Goal: Check status: Check status

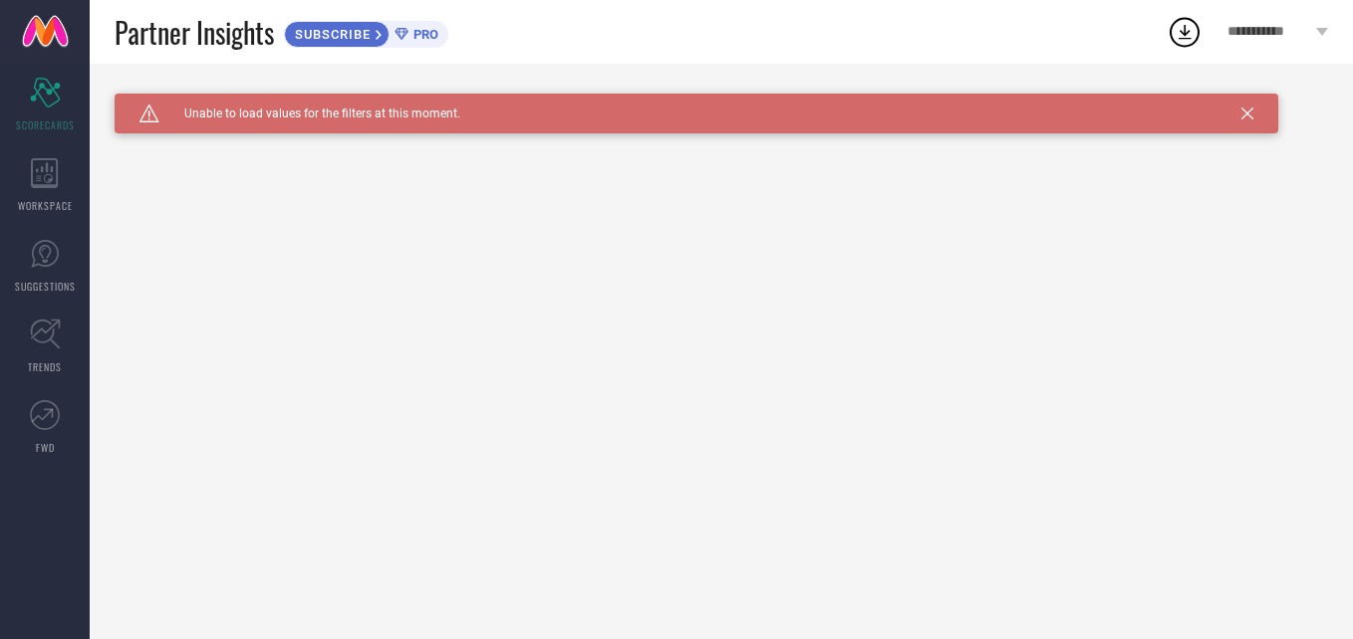
click at [1242, 118] on icon at bounding box center [1247, 114] width 12 height 12
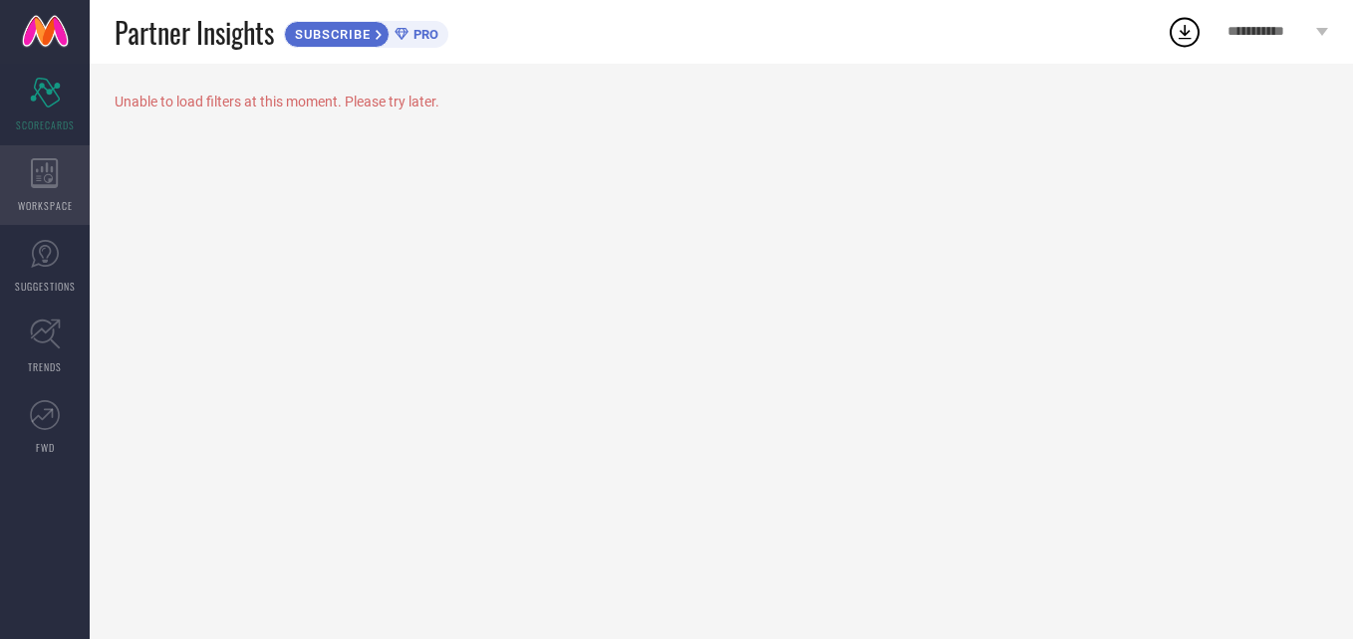
click at [44, 168] on icon at bounding box center [45, 173] width 28 height 30
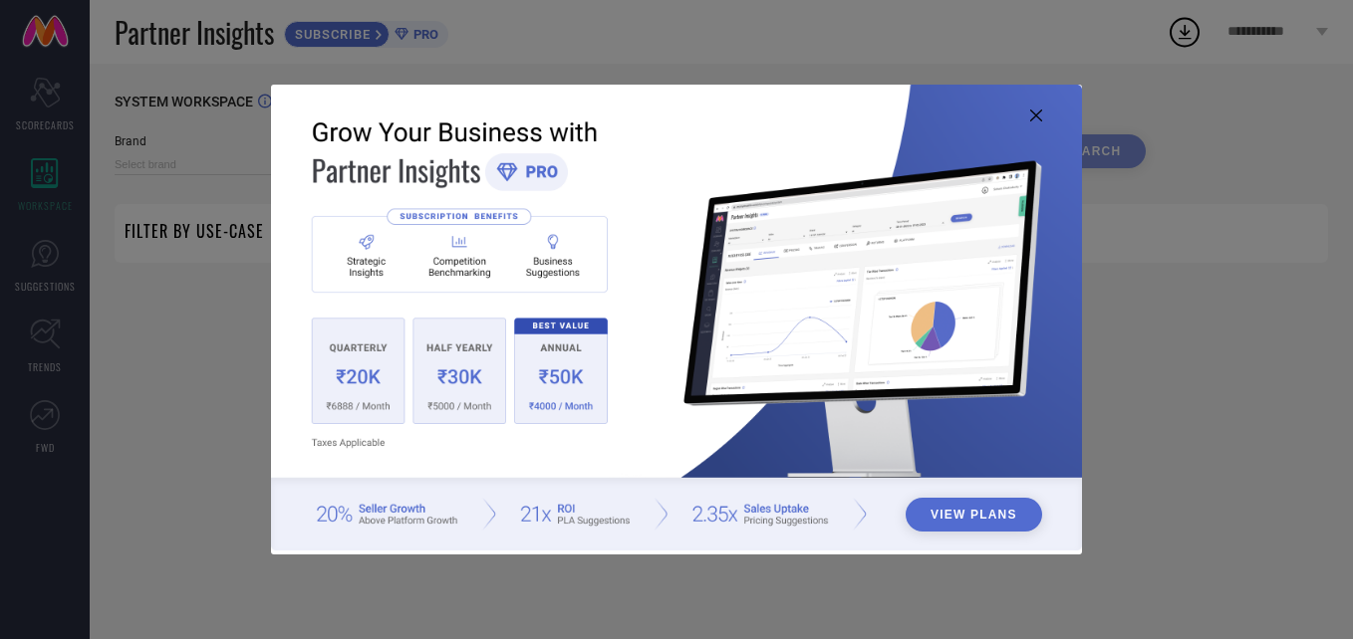
type input "1 STOP FASHION"
type input "All"
click at [1032, 110] on icon at bounding box center [1036, 116] width 12 height 12
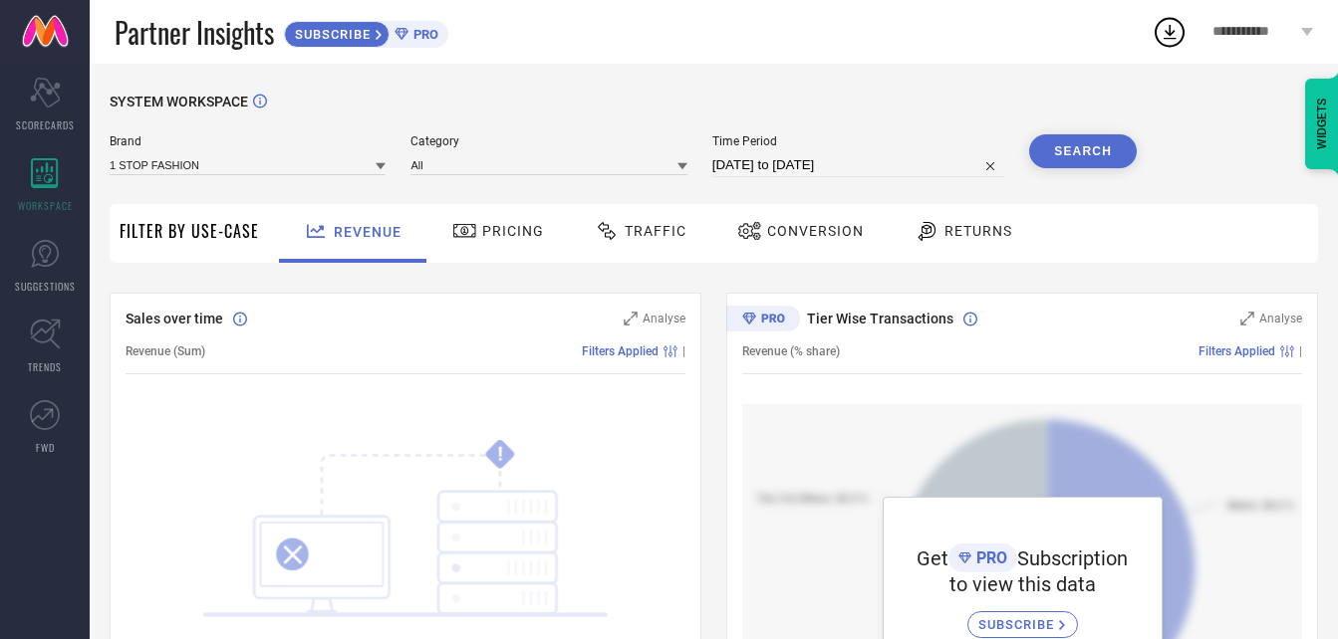
click at [483, 228] on span "Pricing" at bounding box center [513, 231] width 62 height 16
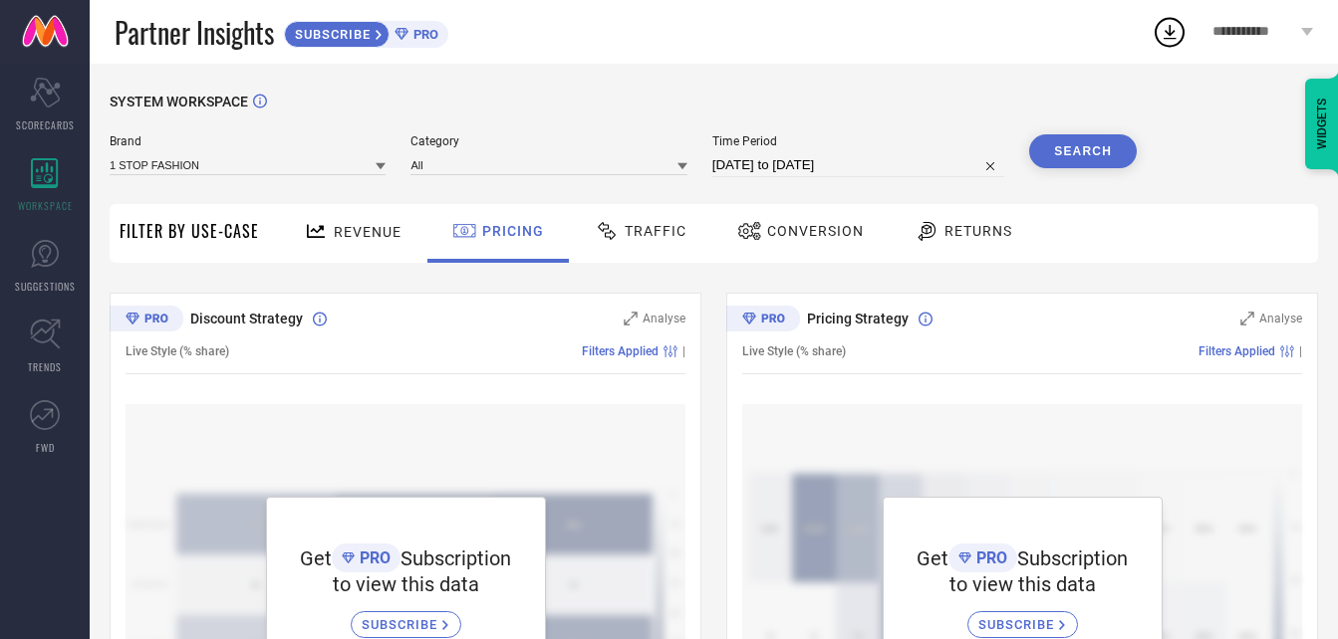
click at [626, 227] on span "Traffic" at bounding box center [656, 231] width 62 height 16
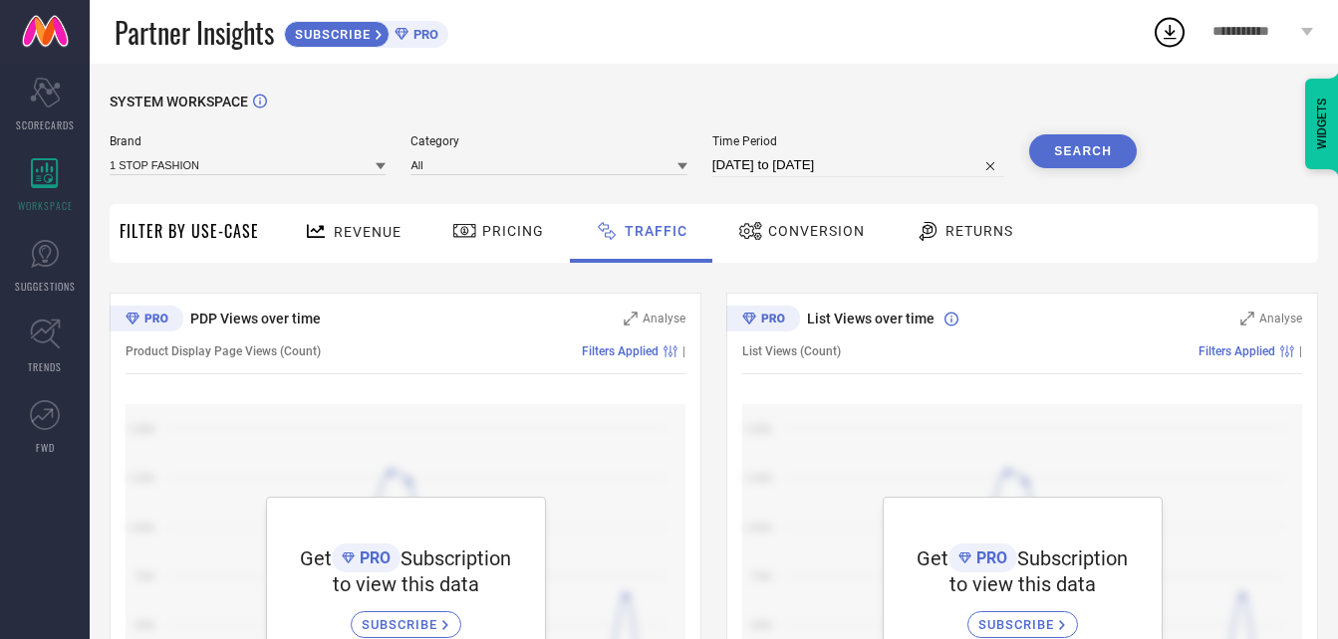
click at [774, 223] on span "Conversion" at bounding box center [816, 231] width 97 height 16
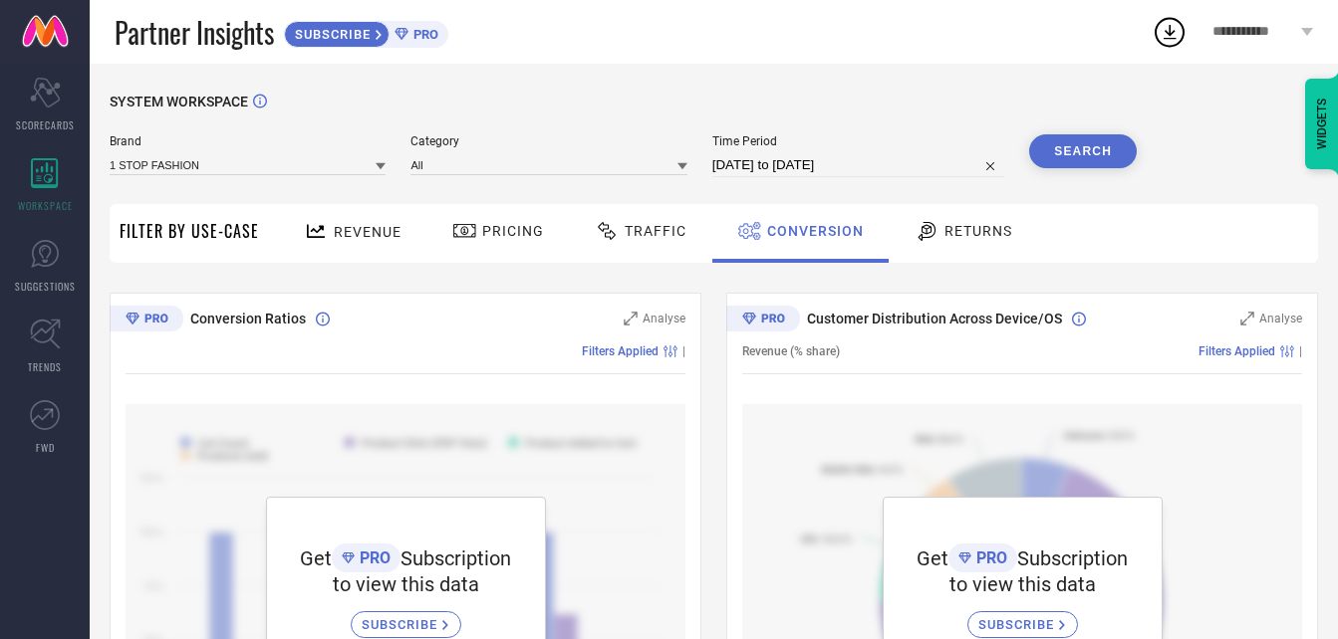
click at [997, 244] on div "Returns" at bounding box center [963, 231] width 108 height 34
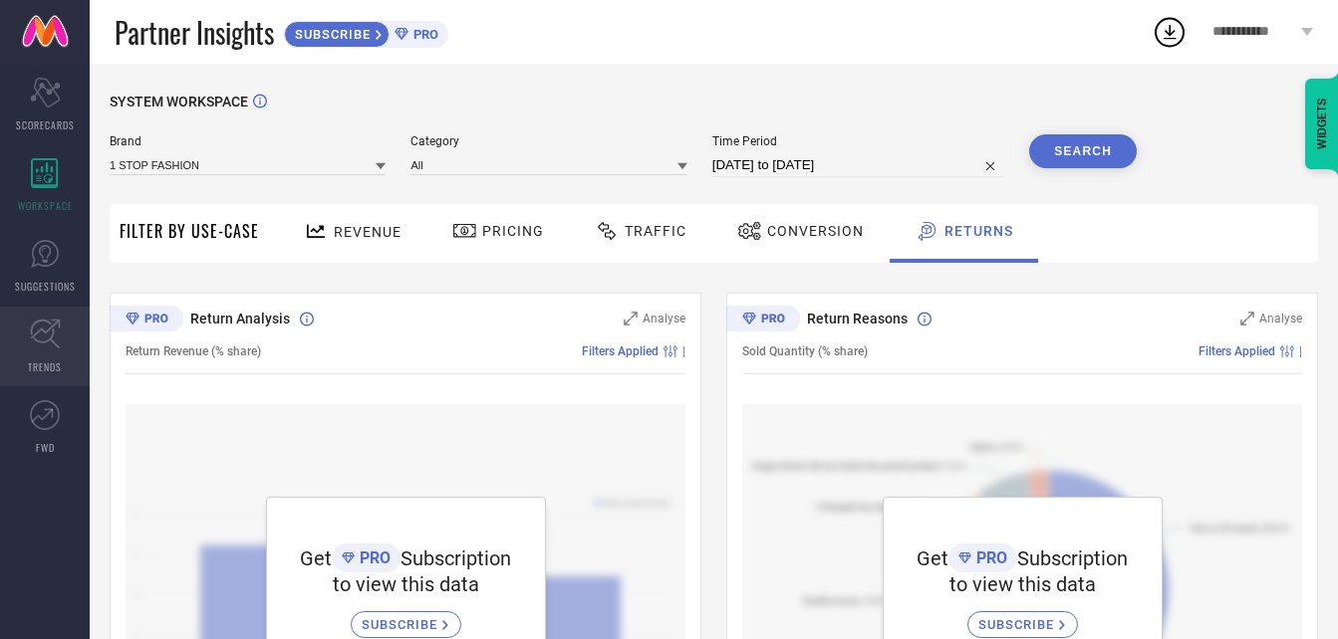
click at [41, 348] on icon at bounding box center [45, 334] width 31 height 31
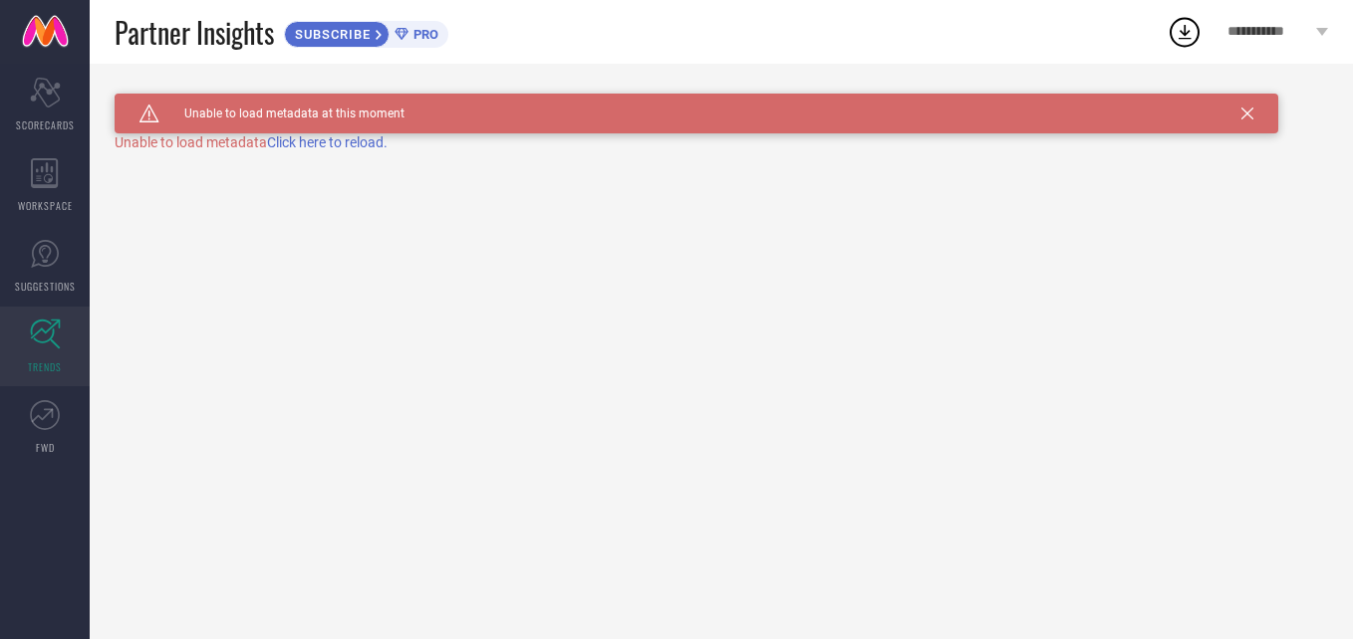
click at [366, 149] on span "Click here to reload." at bounding box center [327, 142] width 121 height 16
click at [68, 182] on div "WORKSPACE" at bounding box center [45, 185] width 90 height 80
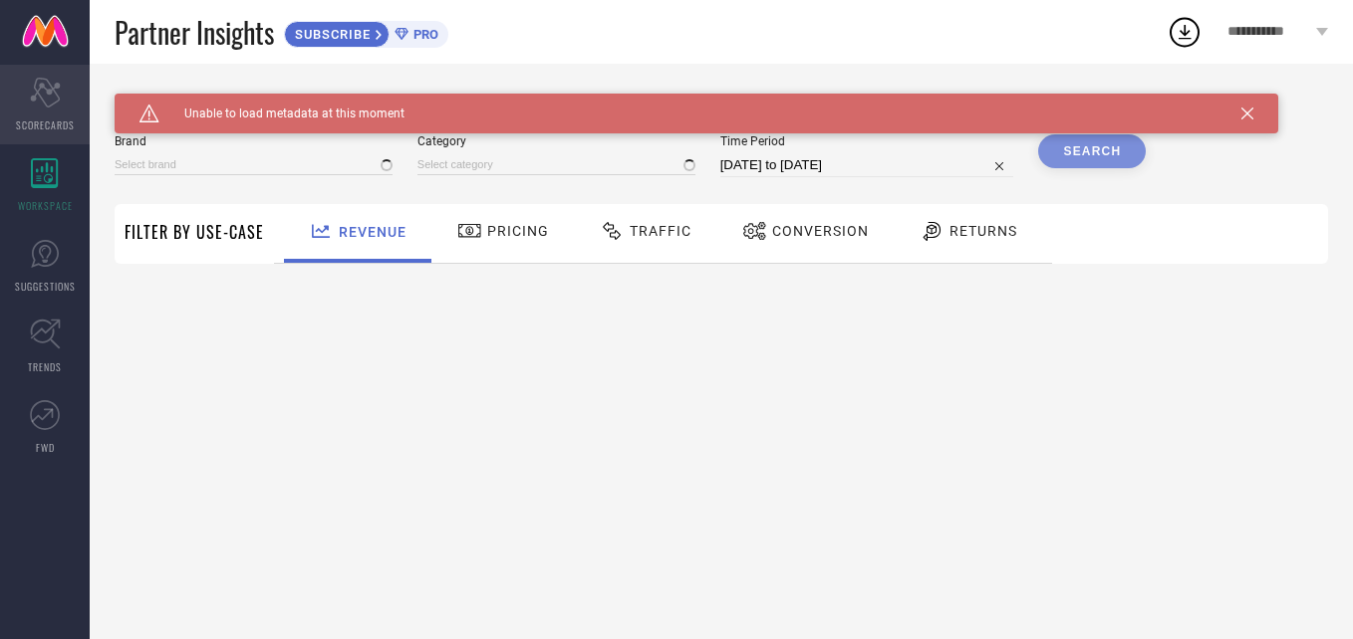
type input "1 STOP FASHION"
type input "All"
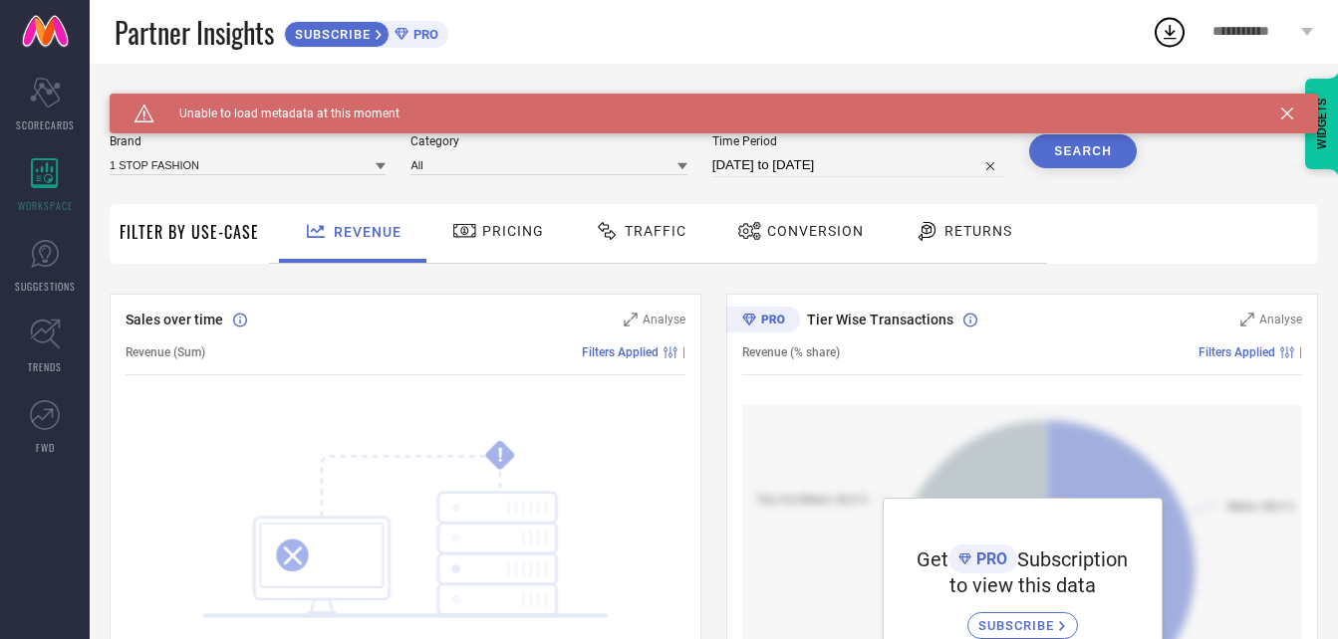
click at [1281, 108] on icon at bounding box center [1287, 114] width 12 height 12
